Goal: Find contact information: Find contact information

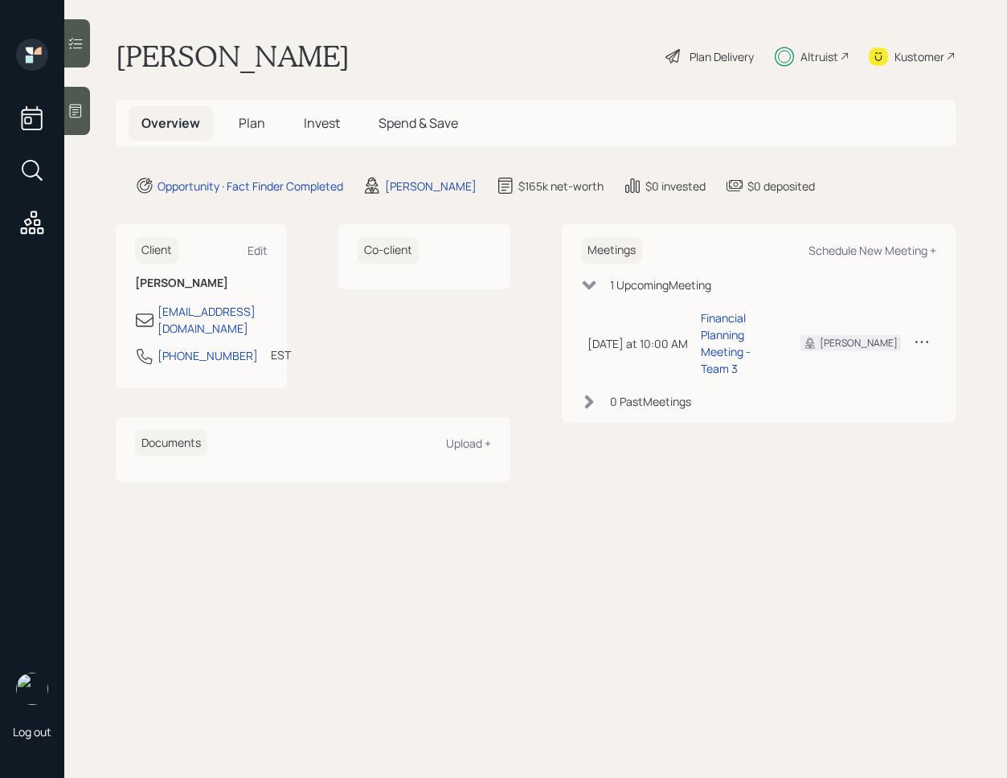
click at [307, 117] on span "Invest" at bounding box center [322, 123] width 36 height 18
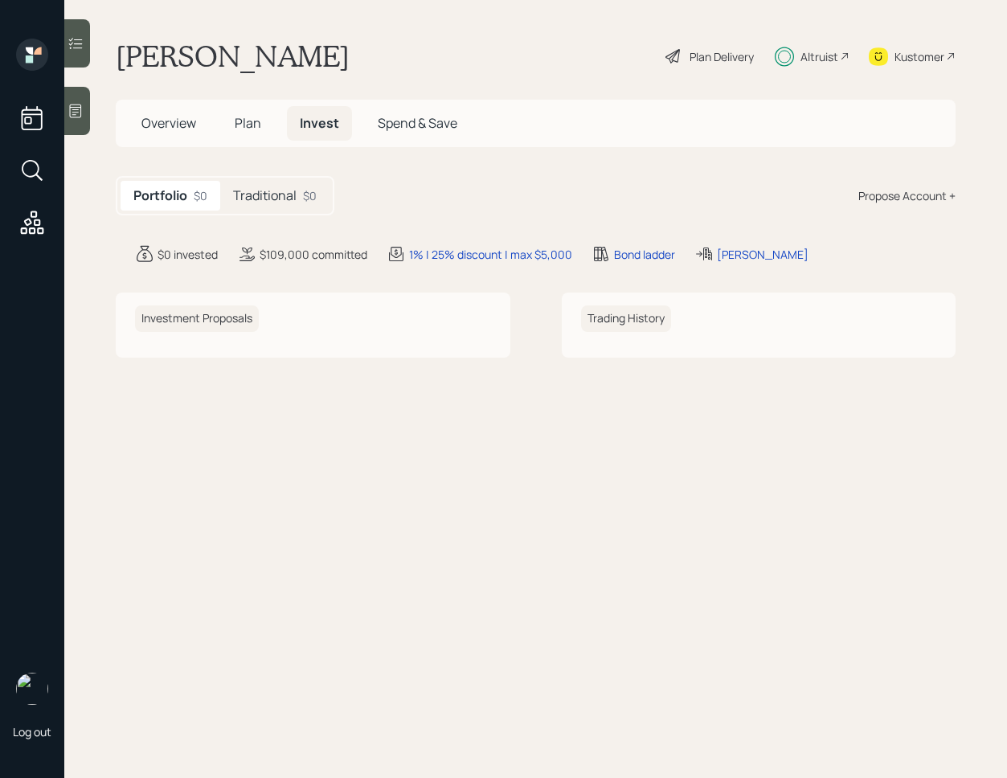
click at [272, 191] on h5 "Traditional" at bounding box center [265, 195] width 64 height 15
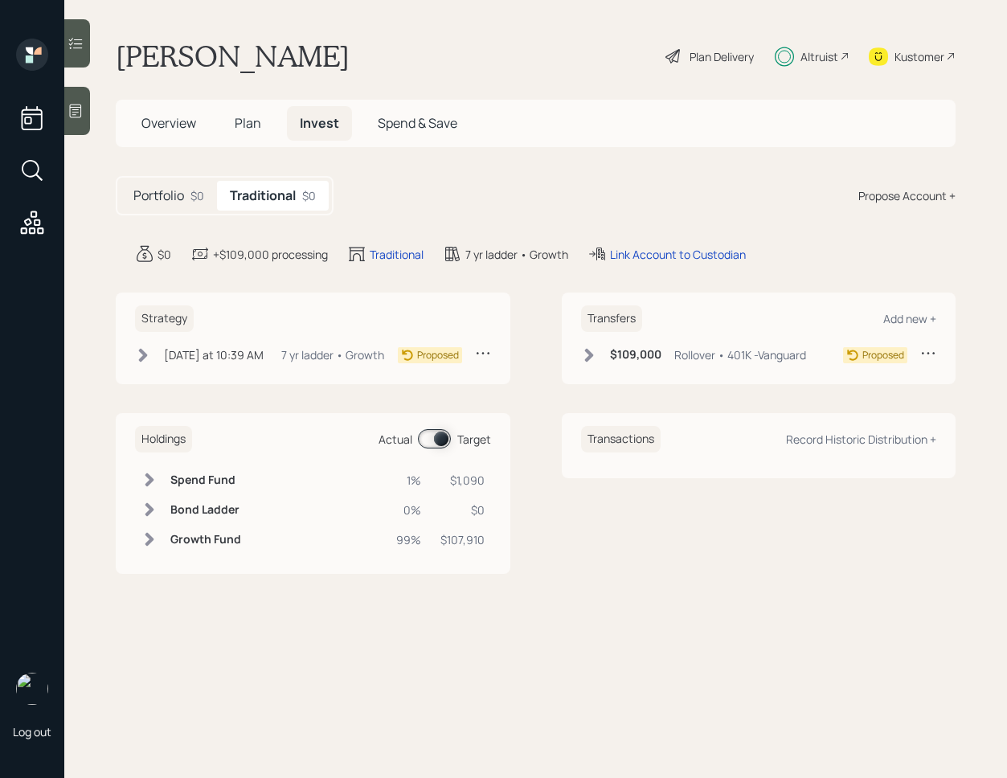
click at [806, 59] on div "Altruist" at bounding box center [820, 56] width 38 height 17
click at [275, 44] on h1 "[PERSON_NAME]" at bounding box center [233, 56] width 234 height 35
copy h1 "Speeckaert"
click at [237, 118] on span "Plan" at bounding box center [248, 123] width 27 height 18
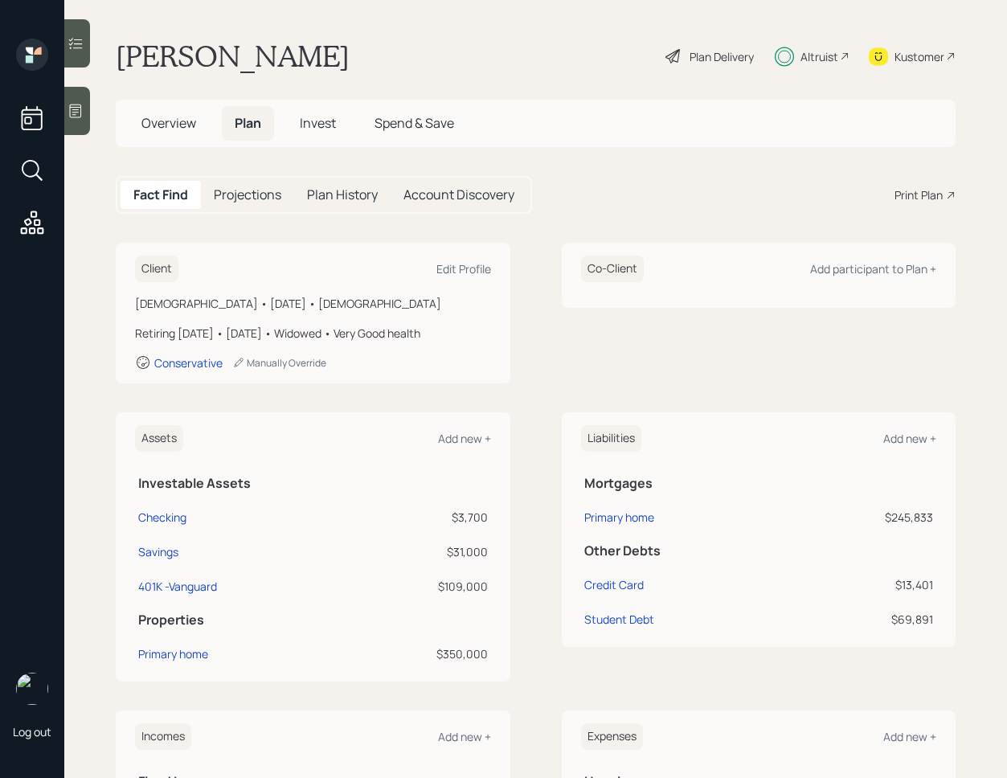
click at [178, 118] on span "Overview" at bounding box center [168, 123] width 55 height 18
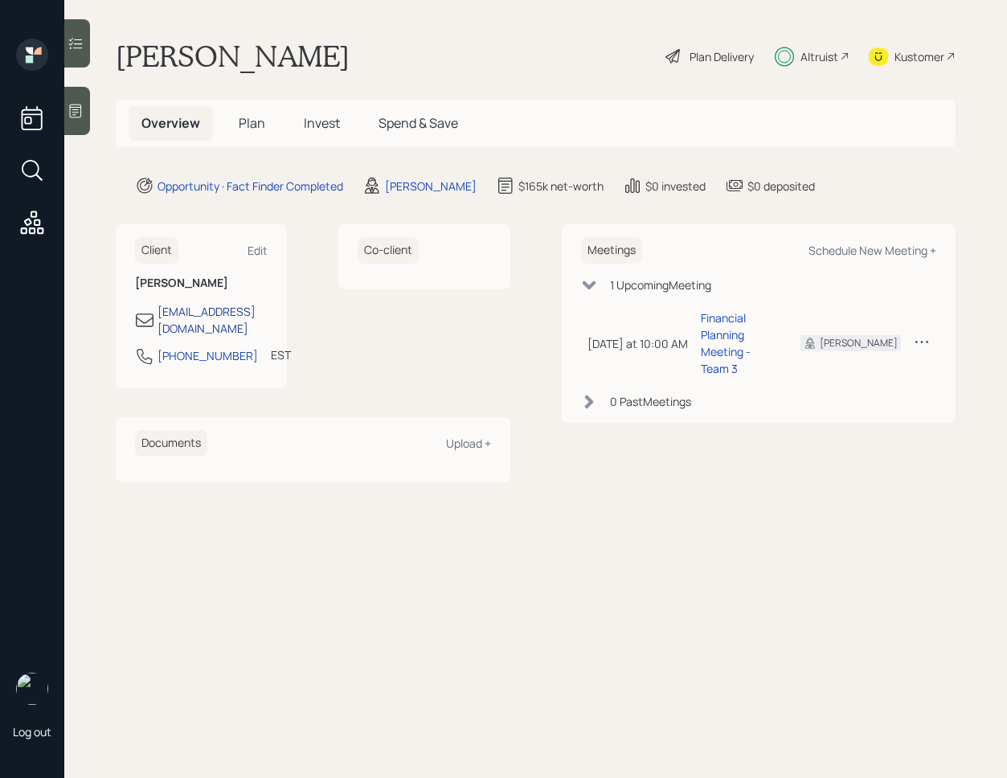
click at [218, 306] on div "[EMAIL_ADDRESS][DOMAIN_NAME]" at bounding box center [213, 320] width 110 height 34
click at [218, 306] on main "[PERSON_NAME] Plan Delivery Altruist Kustomer Overview Plan Invest Spend & Save…" at bounding box center [535, 389] width 943 height 778
drag, startPoint x: 235, startPoint y: 342, endPoint x: 151, endPoint y: 335, distance: 83.8
click at [151, 346] on div "[PHONE_NUMBER] EST Currently 11:03 AM" at bounding box center [201, 360] width 133 height 29
copy div "[PHONE_NUMBER]"
